Goal: Use online tool/utility: Utilize a website feature to perform a specific function

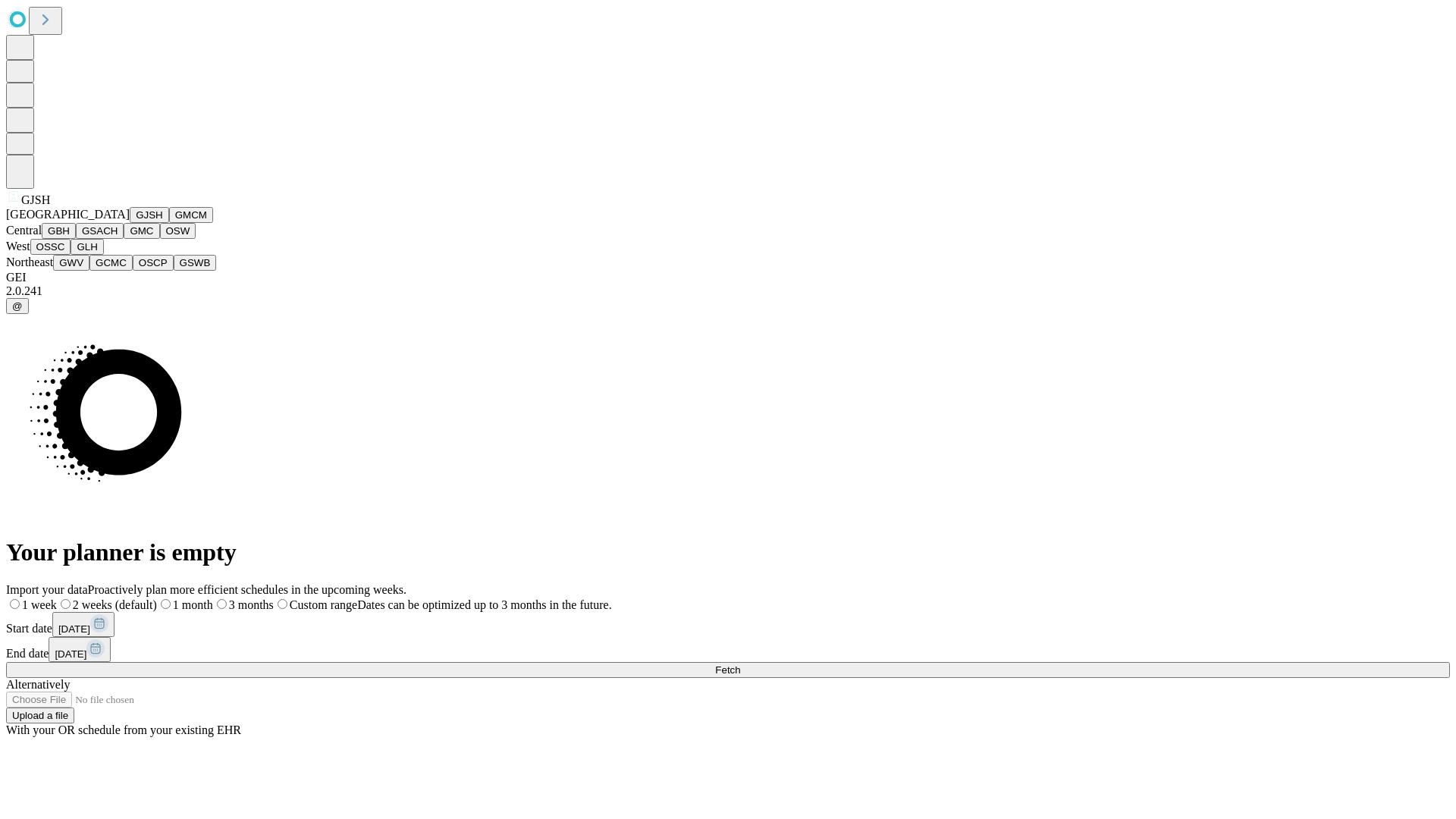
click at [130, 223] on button "GJSH" at bounding box center [149, 215] width 40 height 16
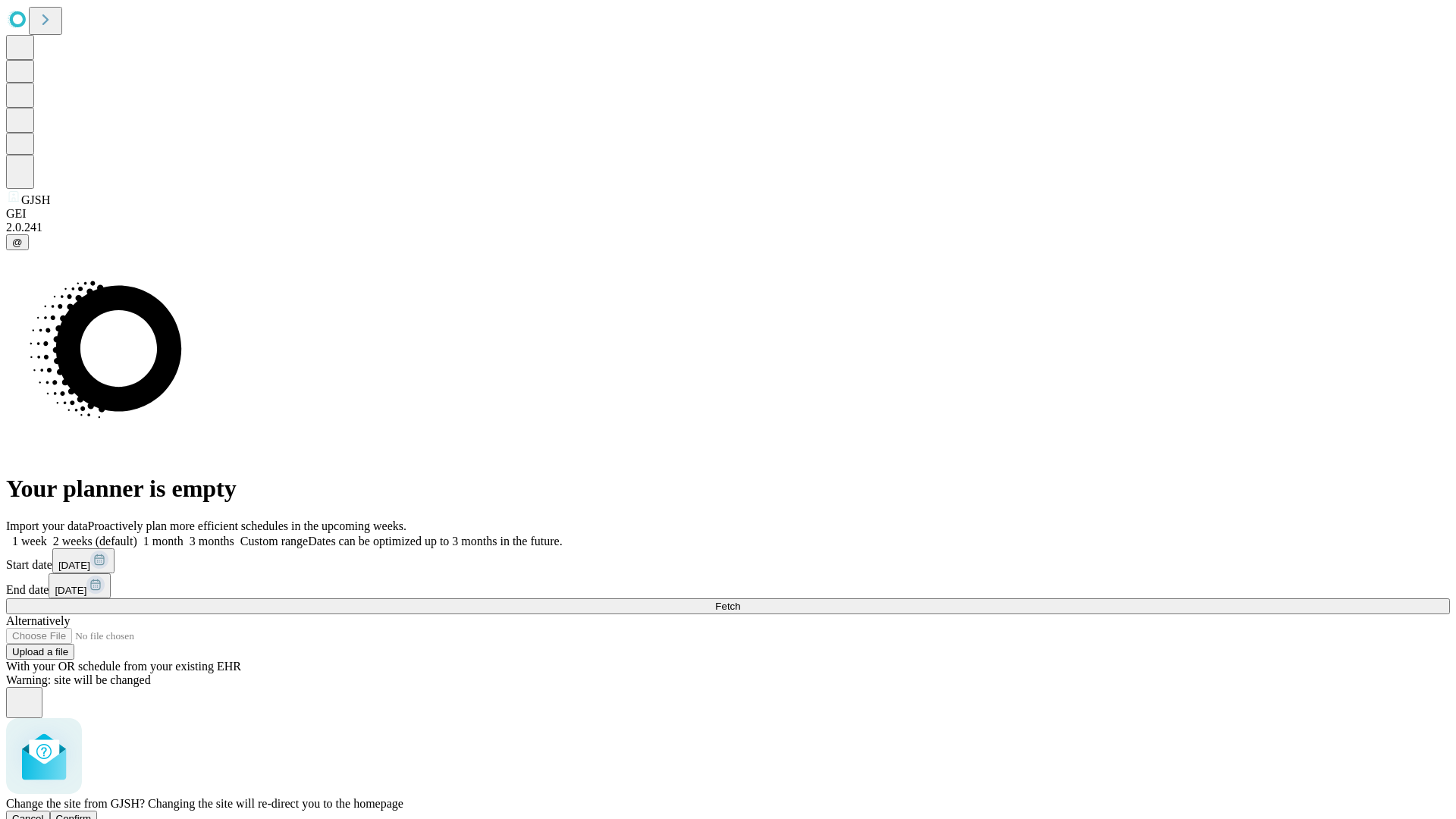
click at [92, 813] on span "Confirm" at bounding box center [74, 818] width 36 height 11
click at [137, 534] on label "2 weeks (default)" at bounding box center [92, 541] width 90 height 13
click at [740, 600] on span "Fetch" at bounding box center [727, 606] width 25 height 11
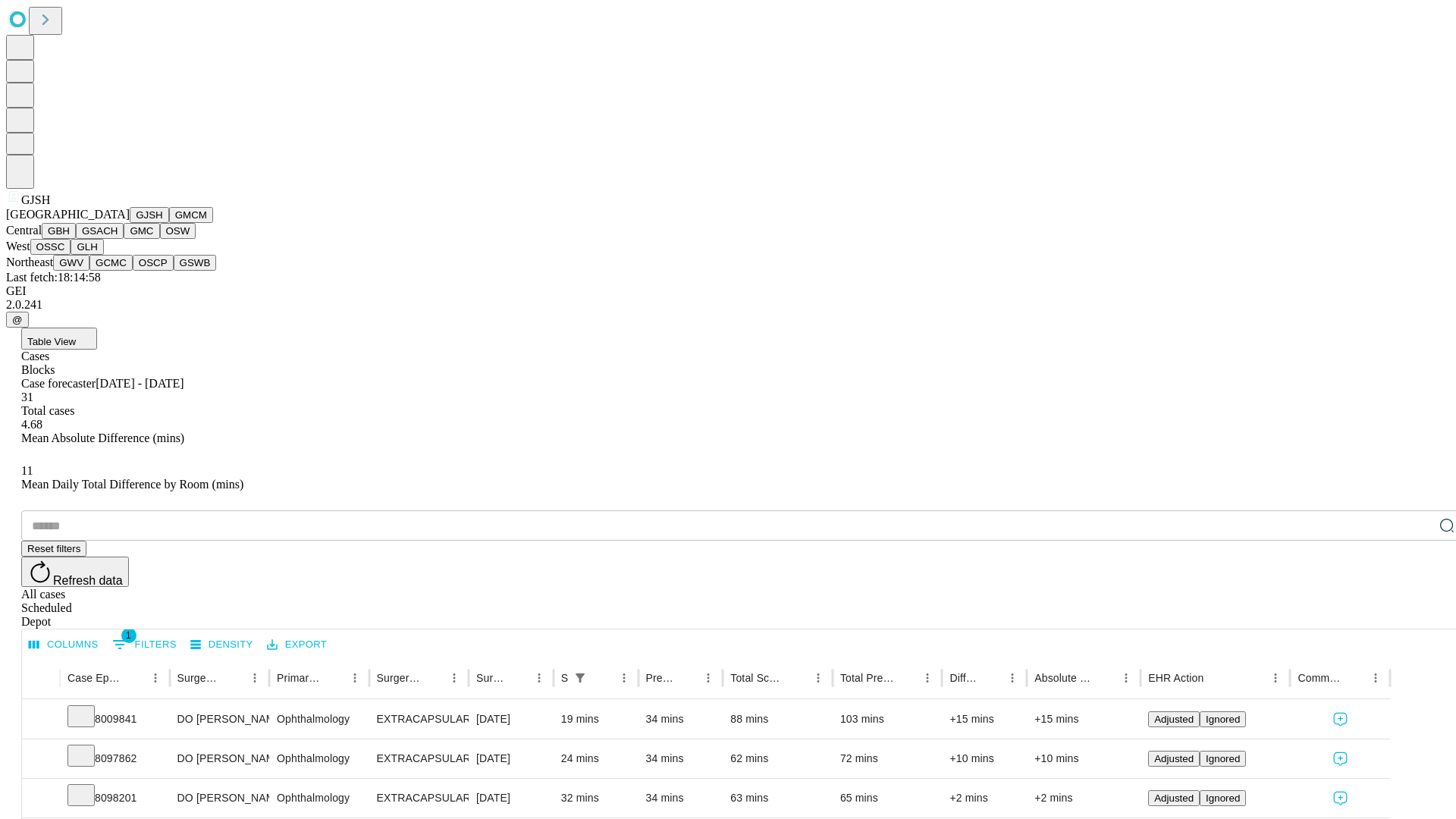
click at [169, 223] on button "GMCM" at bounding box center [190, 215] width 44 height 16
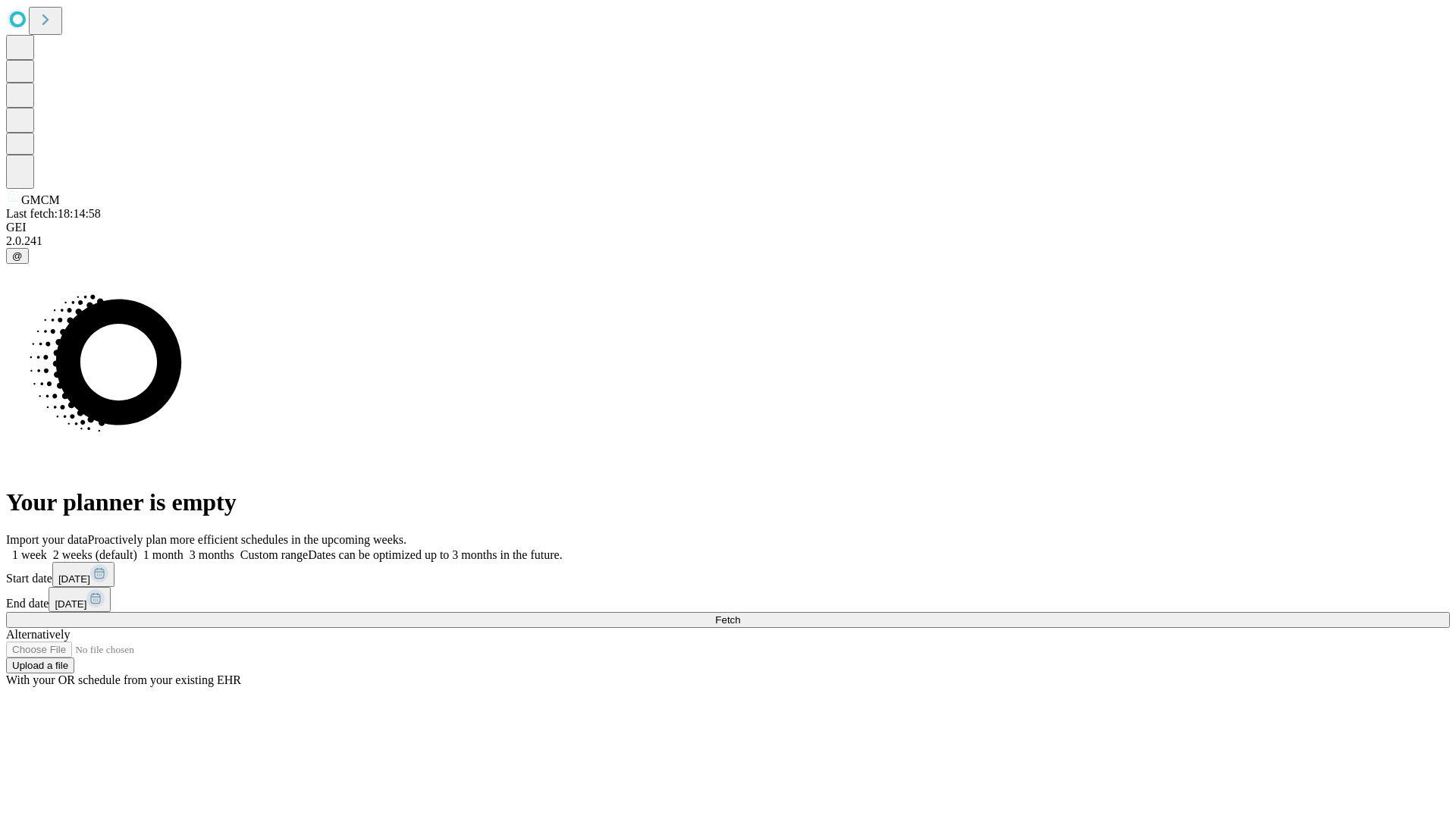
click at [137, 548] on label "2 weeks (default)" at bounding box center [92, 554] width 90 height 13
click at [740, 614] on span "Fetch" at bounding box center [727, 620] width 25 height 11
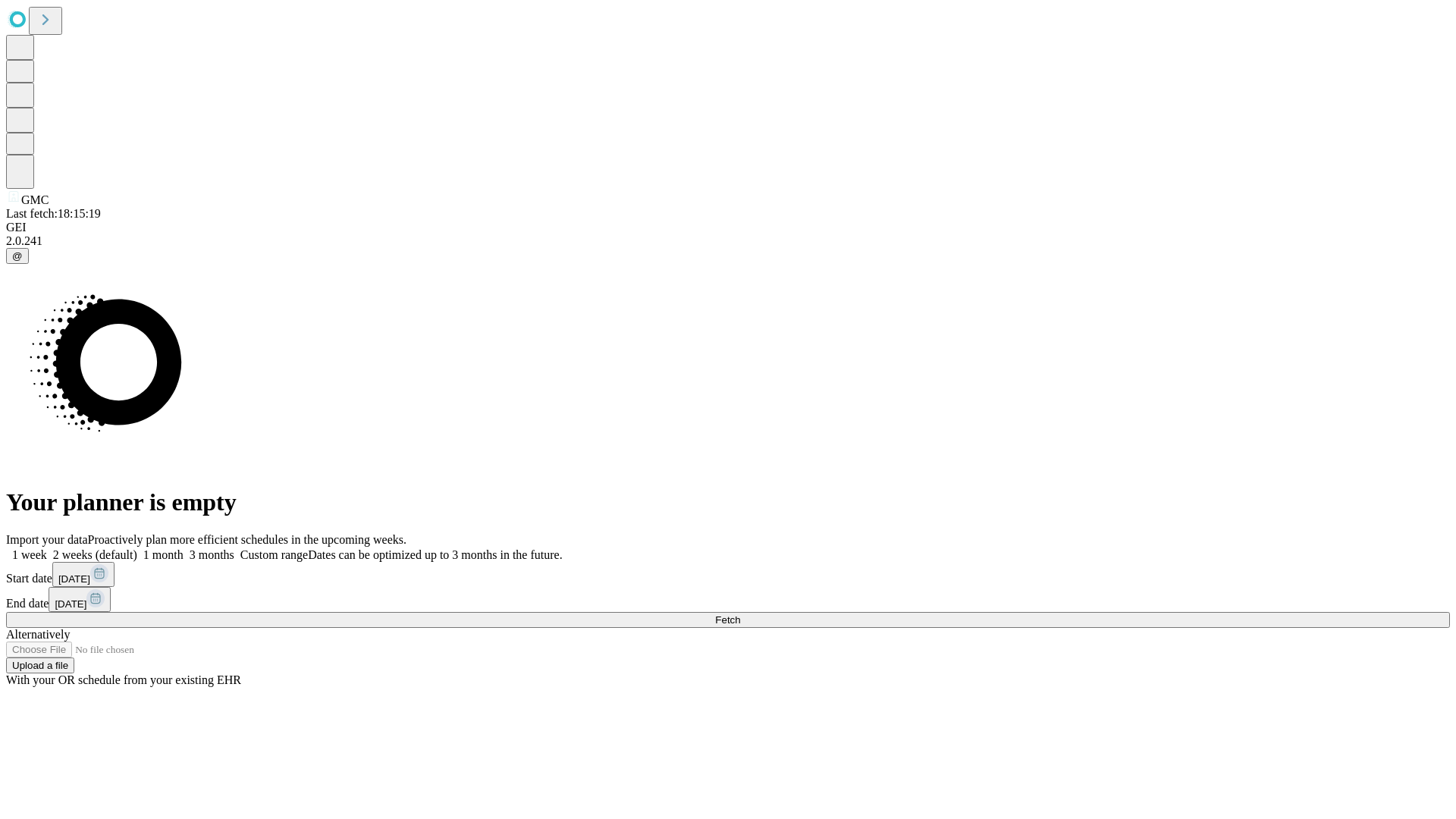
click at [137, 548] on label "2 weeks (default)" at bounding box center [92, 554] width 90 height 13
click at [740, 614] on span "Fetch" at bounding box center [727, 620] width 25 height 11
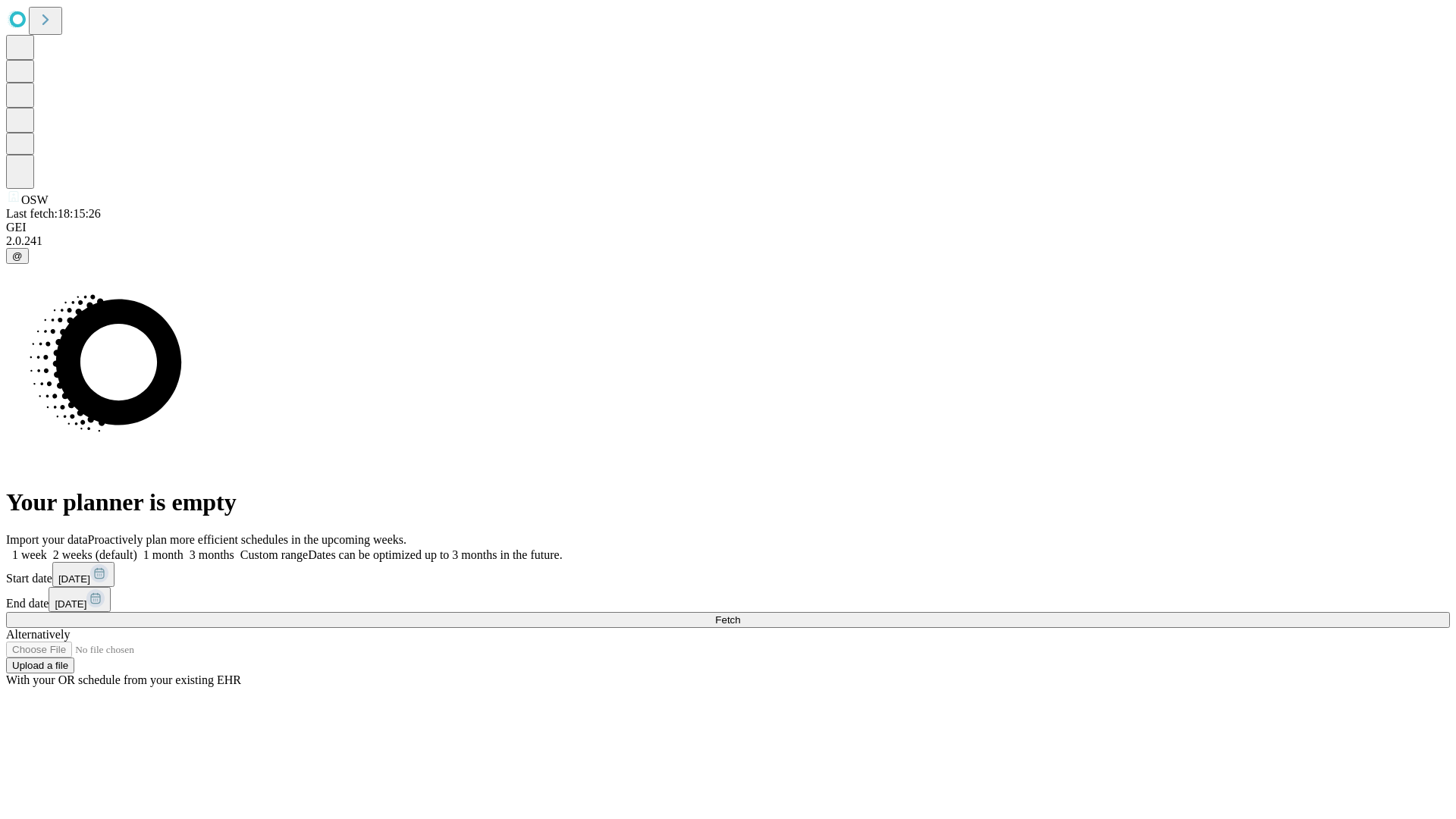
click at [137, 548] on label "2 weeks (default)" at bounding box center [92, 554] width 90 height 13
click at [740, 614] on span "Fetch" at bounding box center [727, 620] width 25 height 11
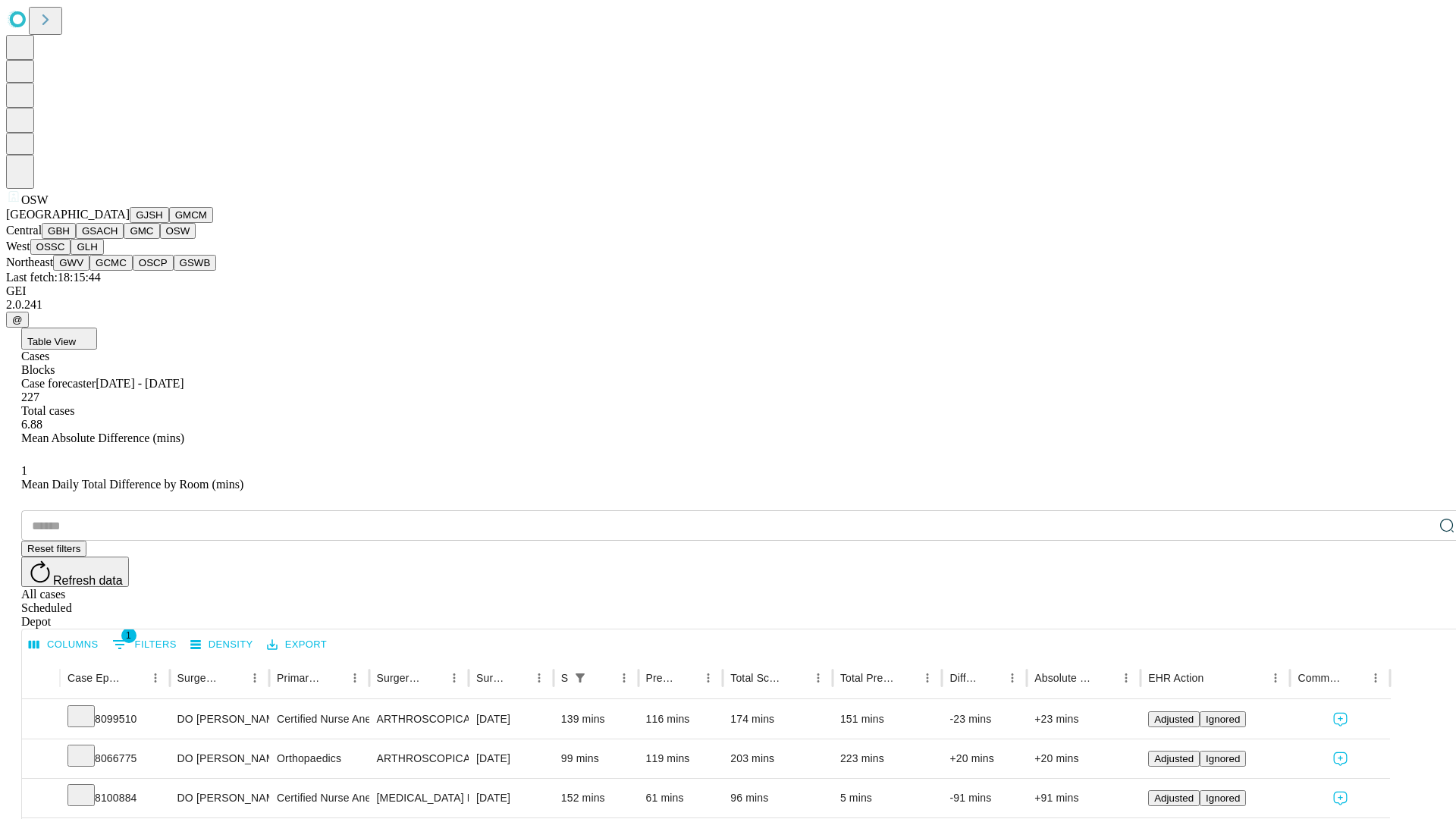
click at [71, 255] on button "OSSC" at bounding box center [51, 247] width 41 height 16
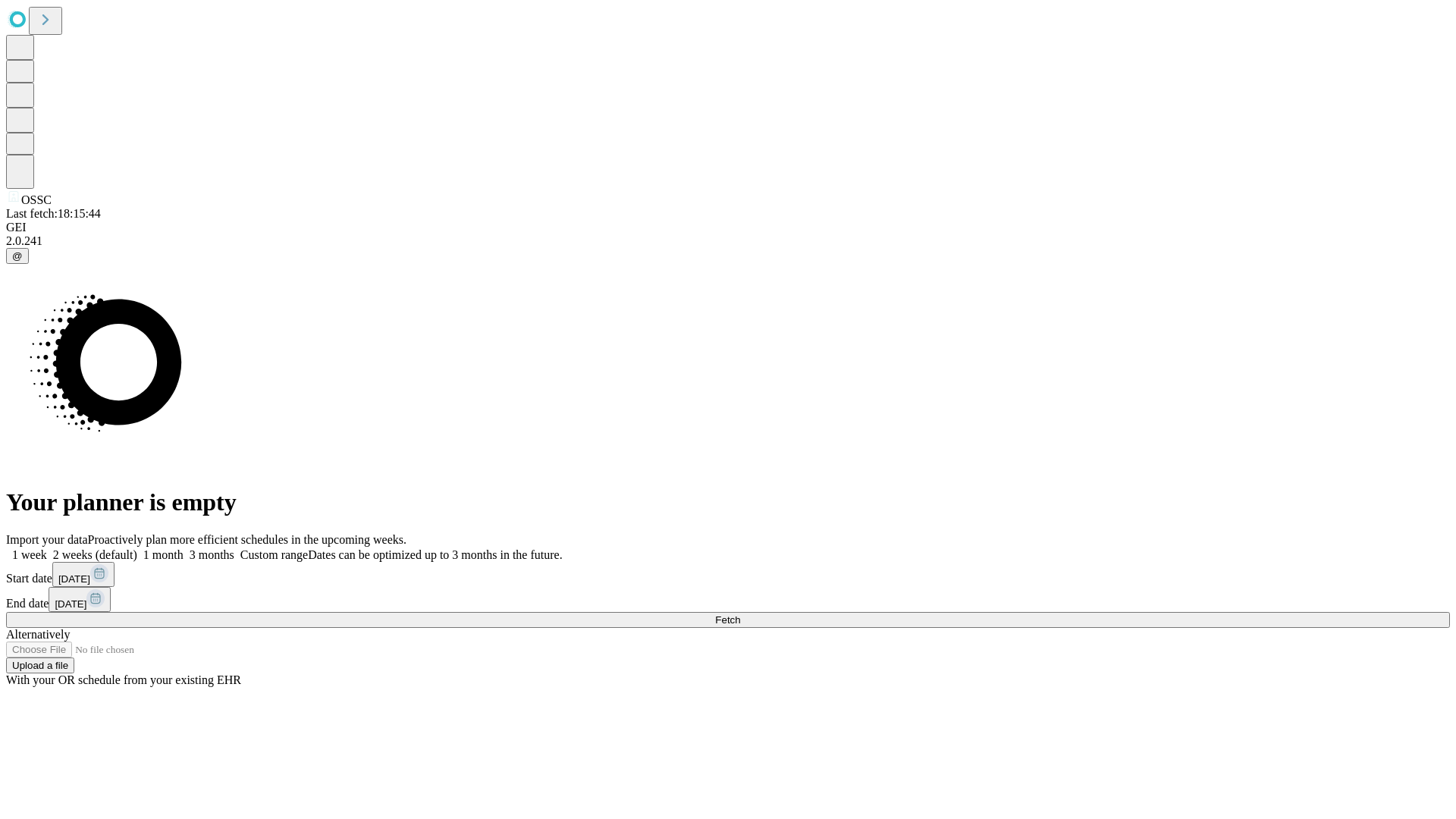
click at [137, 548] on label "2 weeks (default)" at bounding box center [92, 554] width 90 height 13
click at [740, 614] on span "Fetch" at bounding box center [727, 620] width 25 height 11
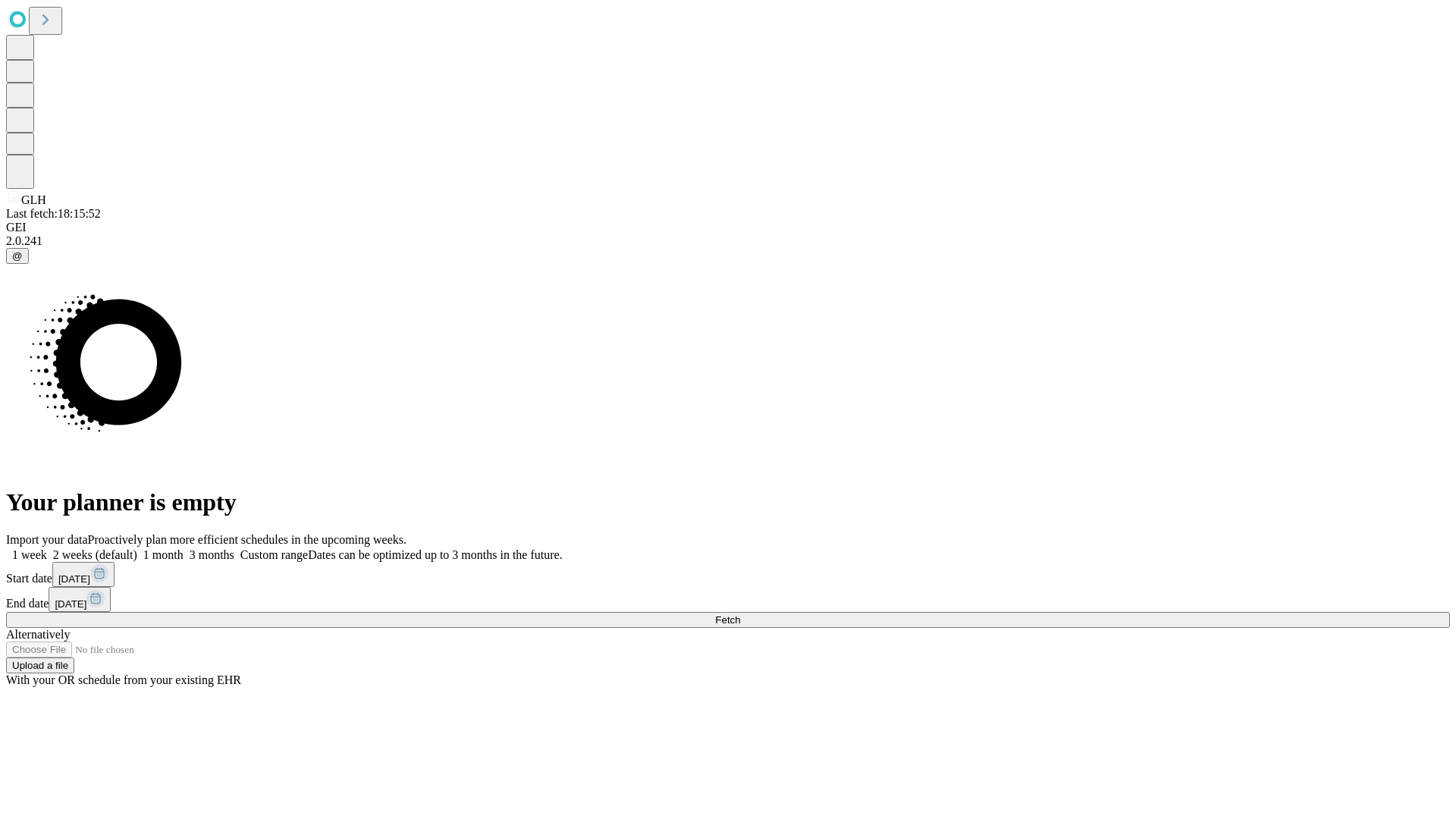
click at [137, 548] on label "2 weeks (default)" at bounding box center [92, 554] width 90 height 13
click at [740, 614] on span "Fetch" at bounding box center [727, 620] width 25 height 11
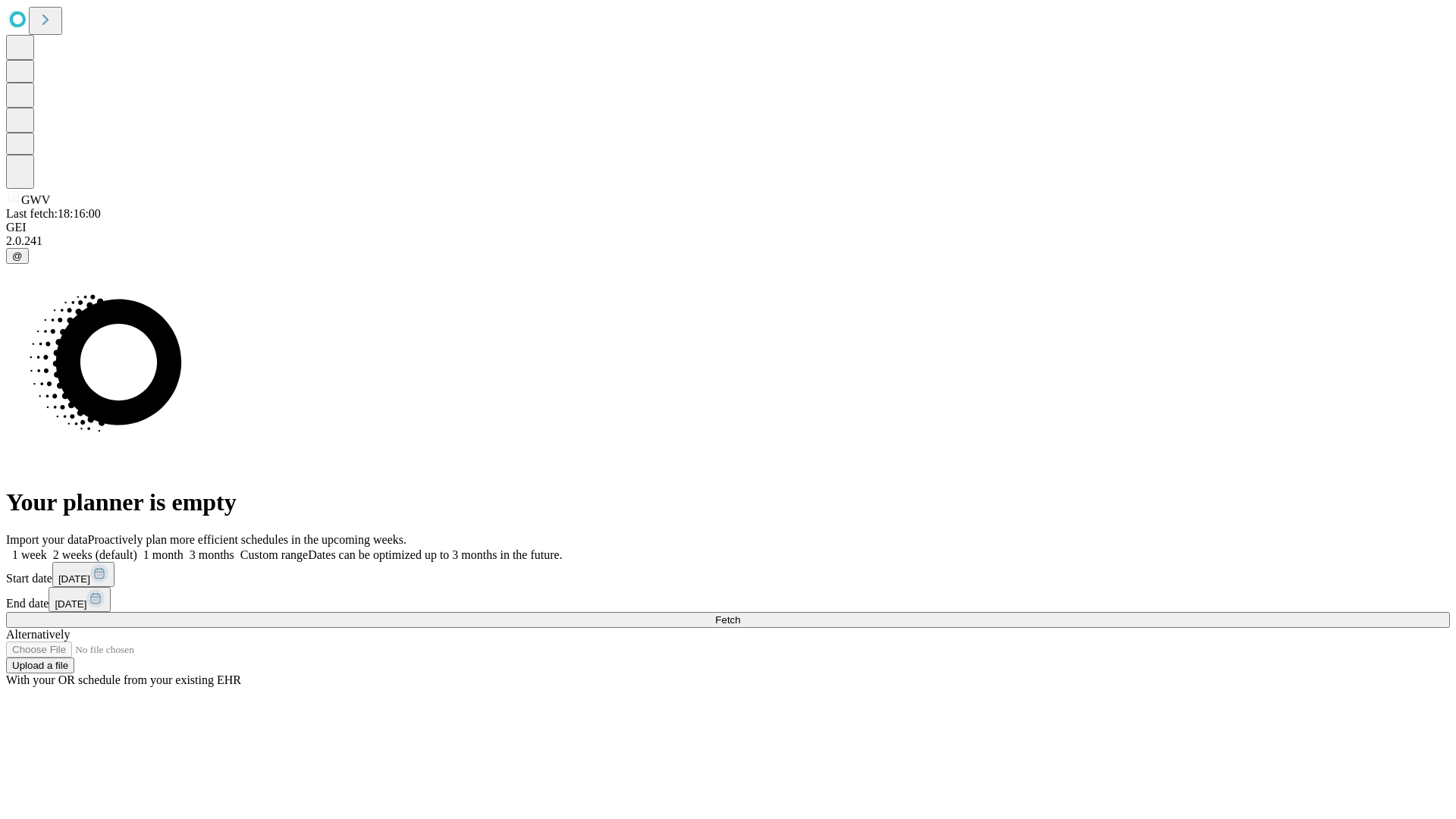
click at [137, 548] on label "2 weeks (default)" at bounding box center [92, 554] width 90 height 13
click at [740, 614] on span "Fetch" at bounding box center [727, 620] width 25 height 11
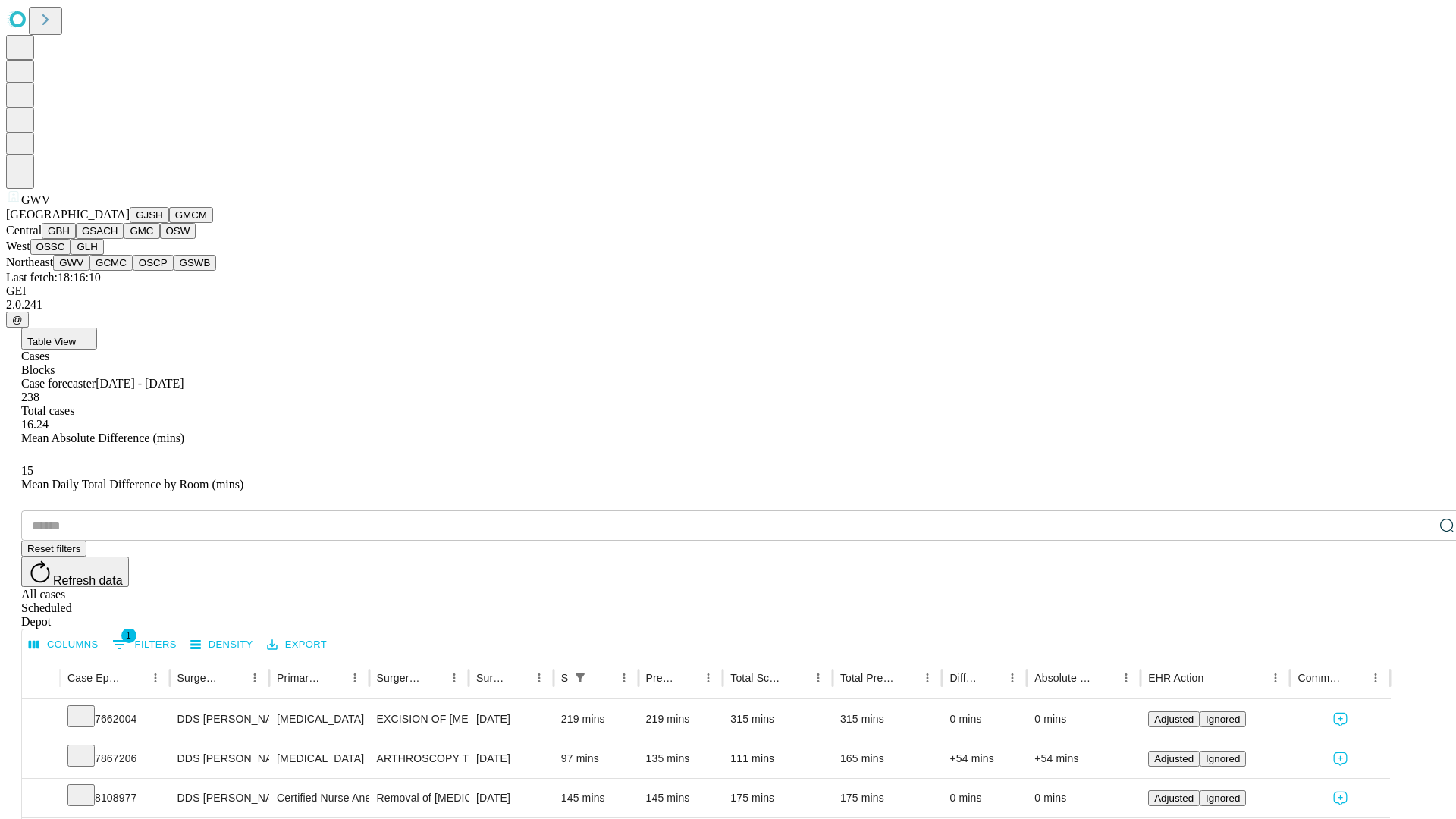
click at [118, 270] on button "GCMC" at bounding box center [111, 263] width 44 height 16
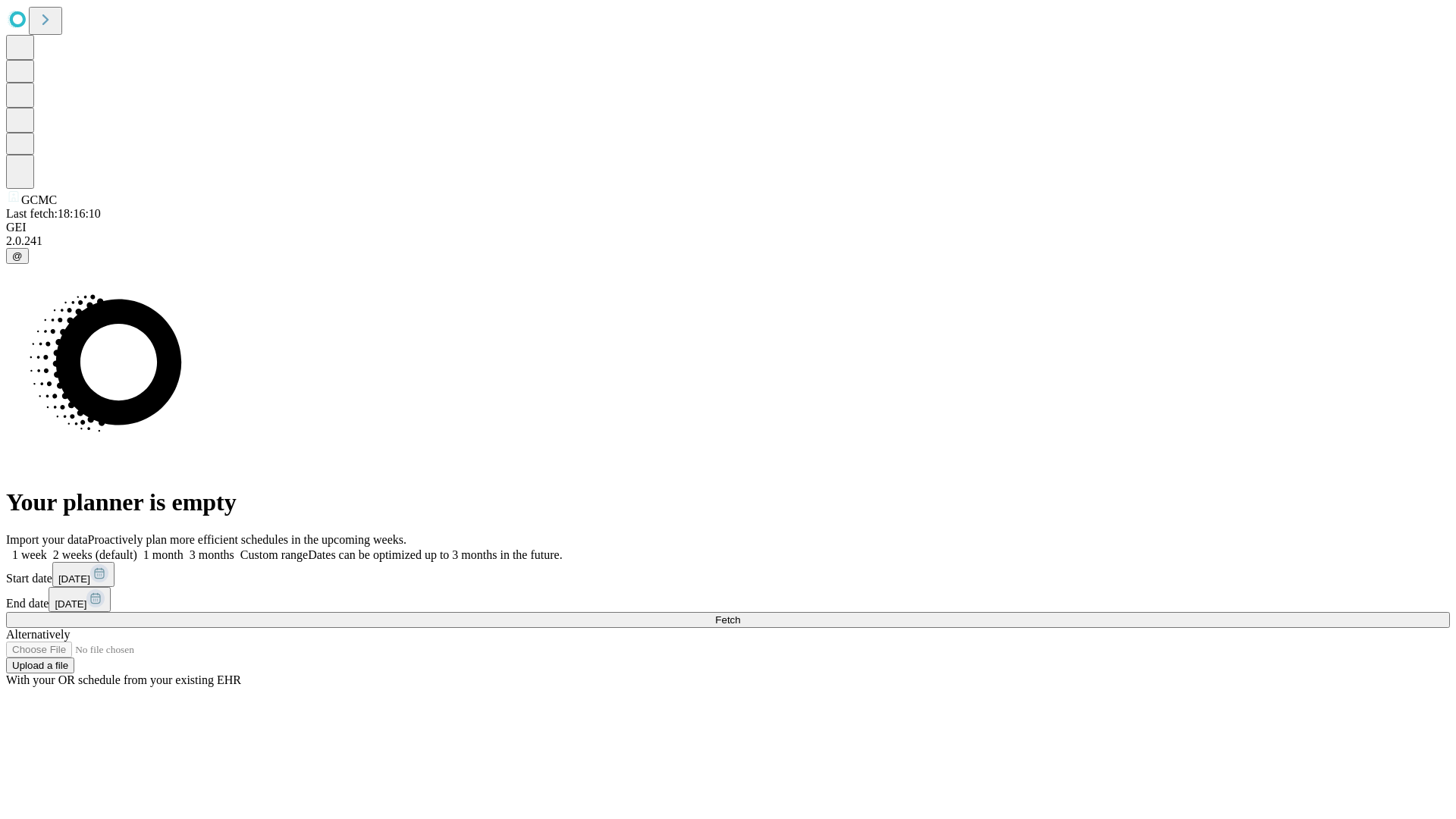
click at [740, 614] on span "Fetch" at bounding box center [727, 620] width 25 height 11
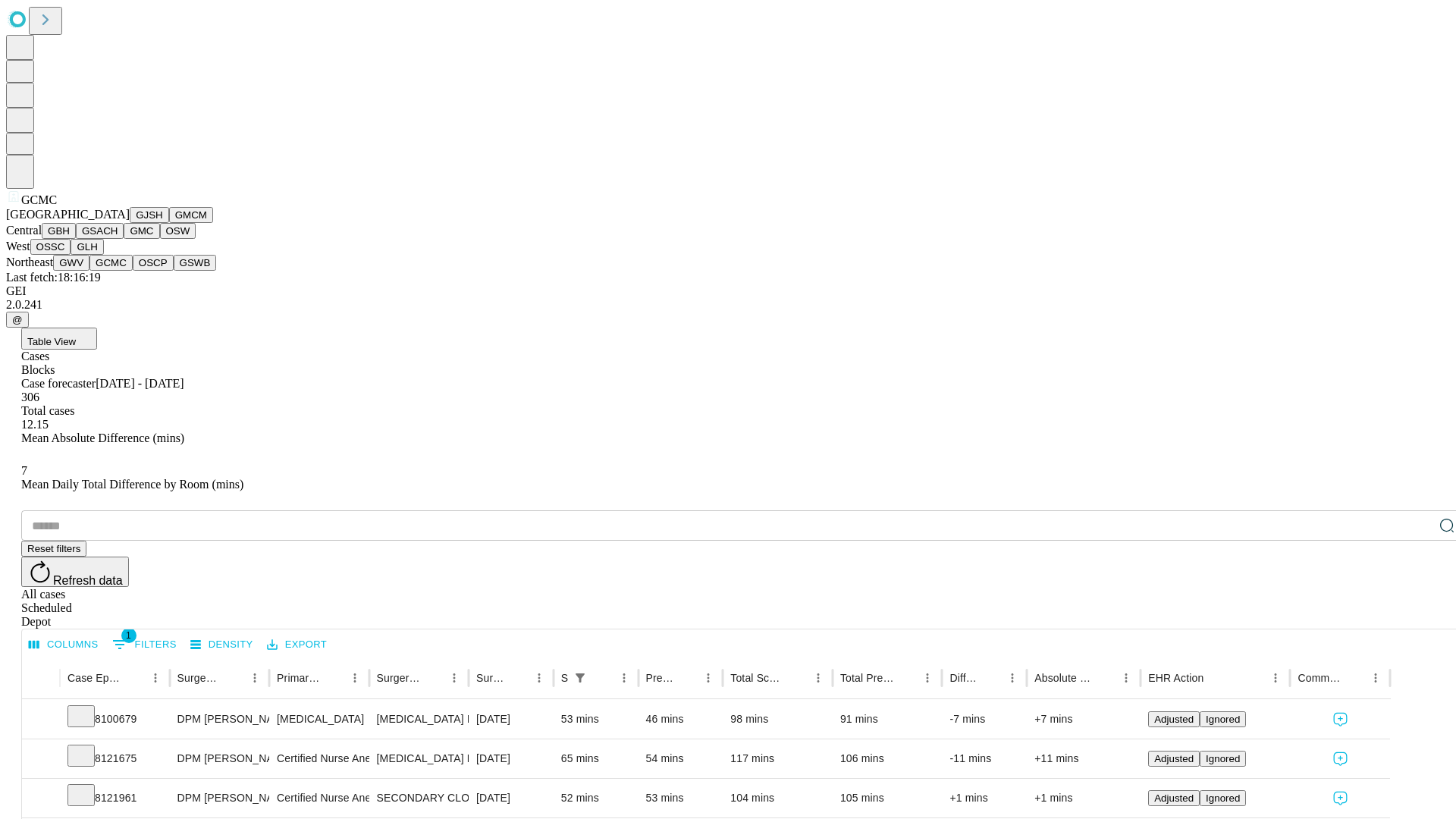
click at [132, 270] on button "OSCP" at bounding box center [153, 263] width 41 height 16
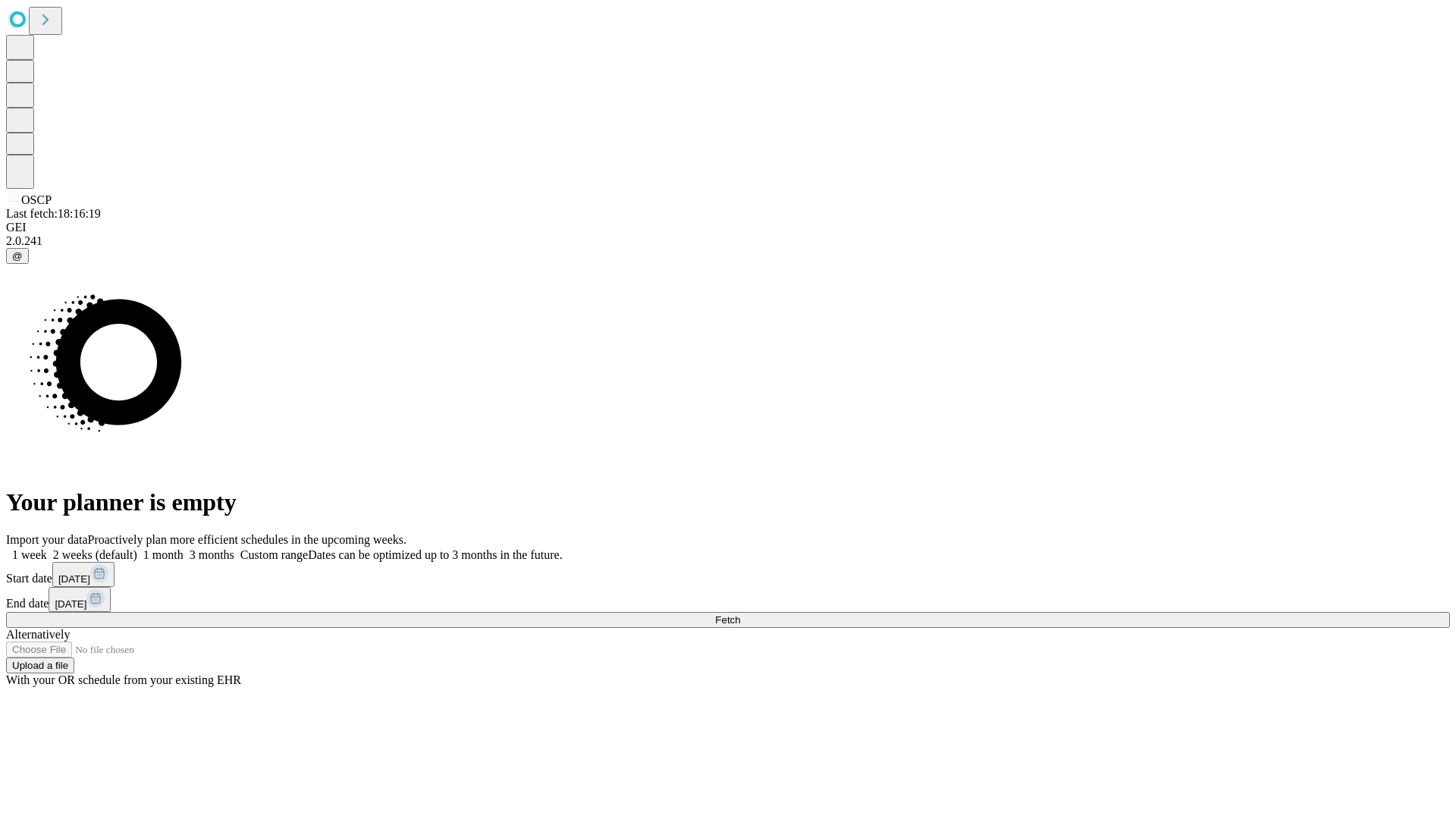
click at [137, 548] on label "2 weeks (default)" at bounding box center [92, 554] width 90 height 13
click at [740, 614] on span "Fetch" at bounding box center [727, 620] width 25 height 11
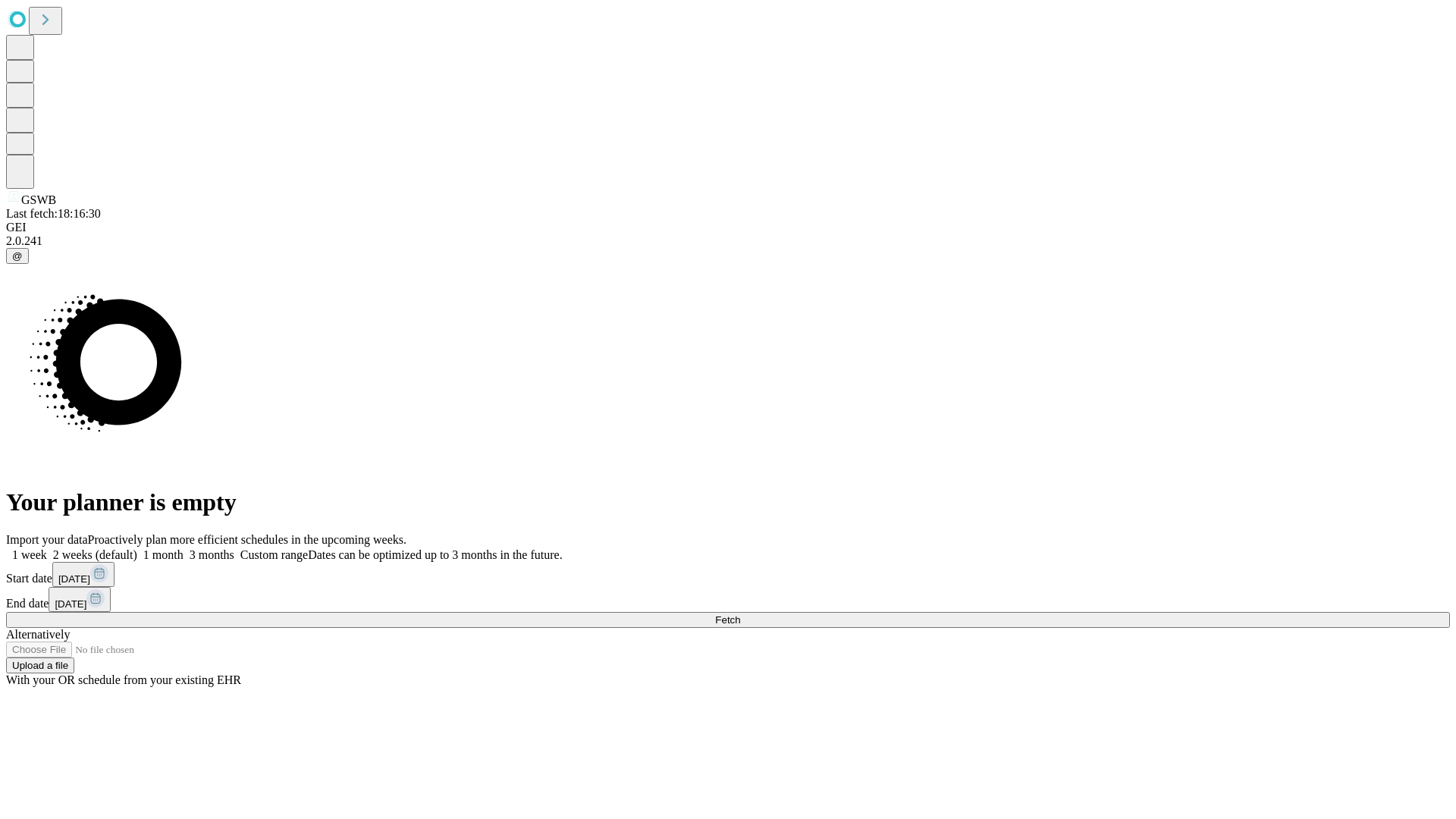
click at [137, 548] on label "2 weeks (default)" at bounding box center [92, 554] width 90 height 13
click at [740, 614] on span "Fetch" at bounding box center [727, 620] width 25 height 11
